Goal: Go to known website: Access a specific website the user already knows

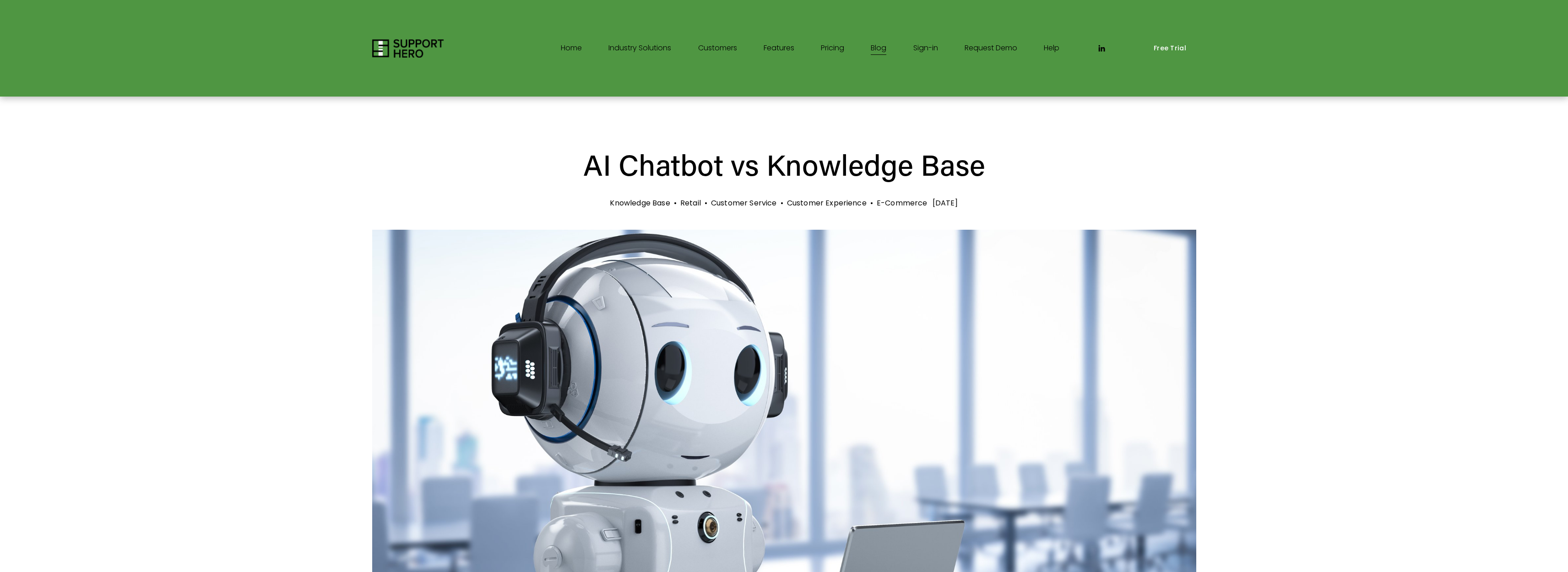
click at [775, 45] on link "Features" at bounding box center [779, 49] width 30 height 14
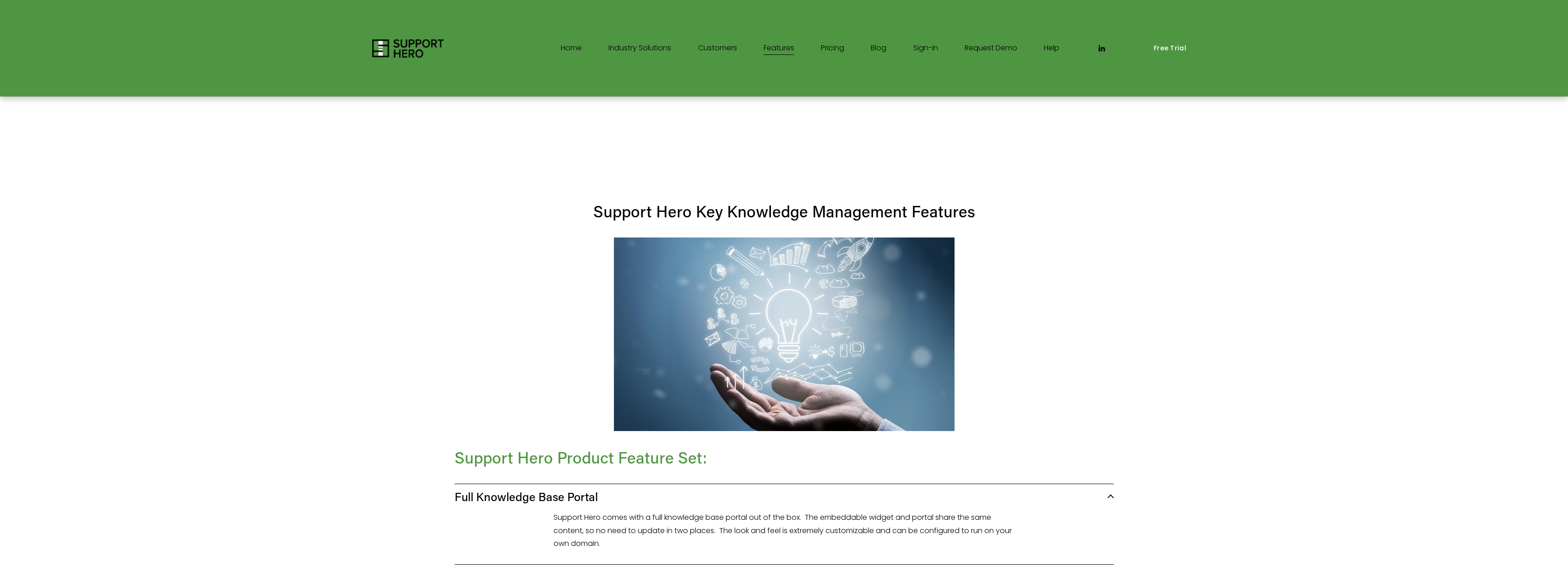
click at [561, 52] on link "Home" at bounding box center [571, 49] width 21 height 14
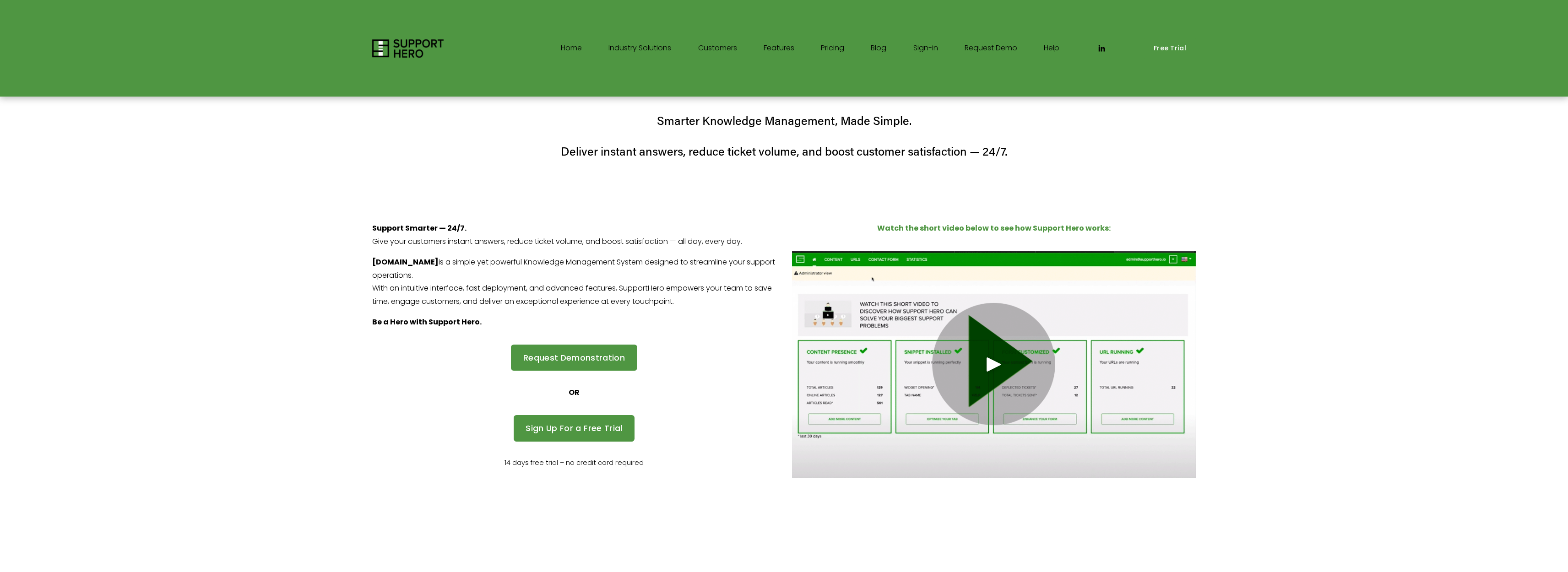
click at [1106, 50] on use "LinkedIn" at bounding box center [1102, 48] width 6 height 6
